Goal: Use online tool/utility: Utilize a website feature to perform a specific function

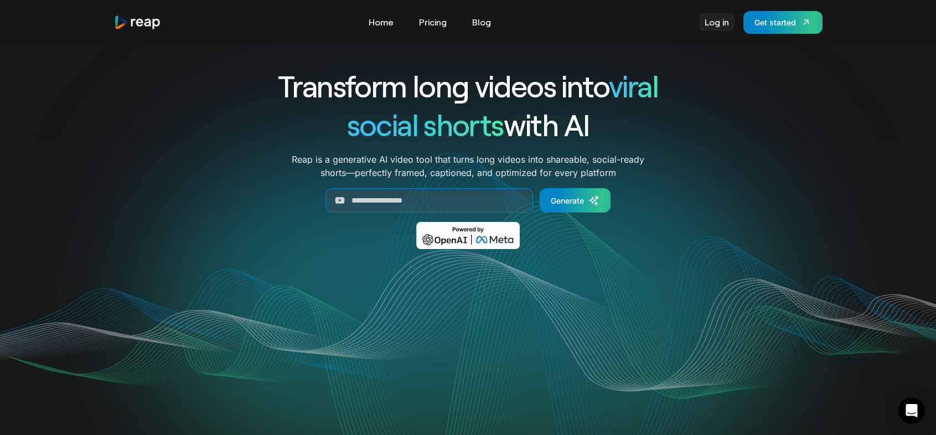
click at [720, 18] on link "Log in" at bounding box center [716, 22] width 35 height 18
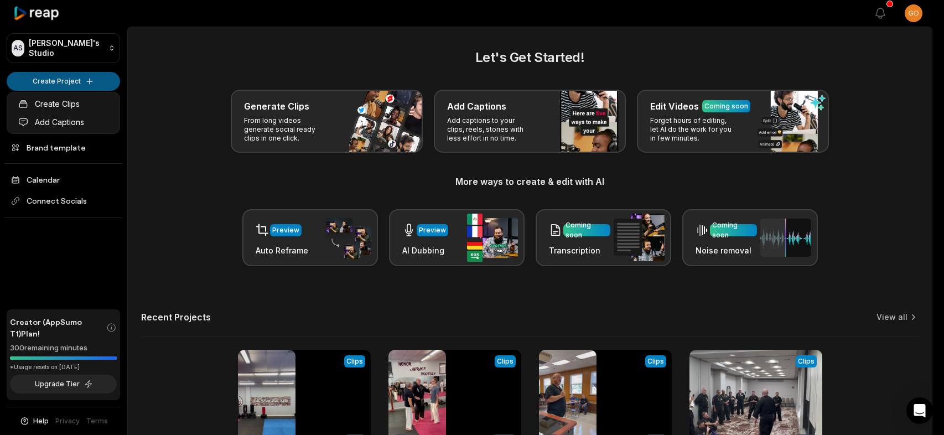
click at [66, 76] on html "AS [PERSON_NAME]'s Studio Create Project Home Projects Brand template Calendar …" at bounding box center [472, 217] width 944 height 435
click at [58, 105] on link "Create Clips" at bounding box center [63, 104] width 108 height 18
